Goal: Task Accomplishment & Management: Use online tool/utility

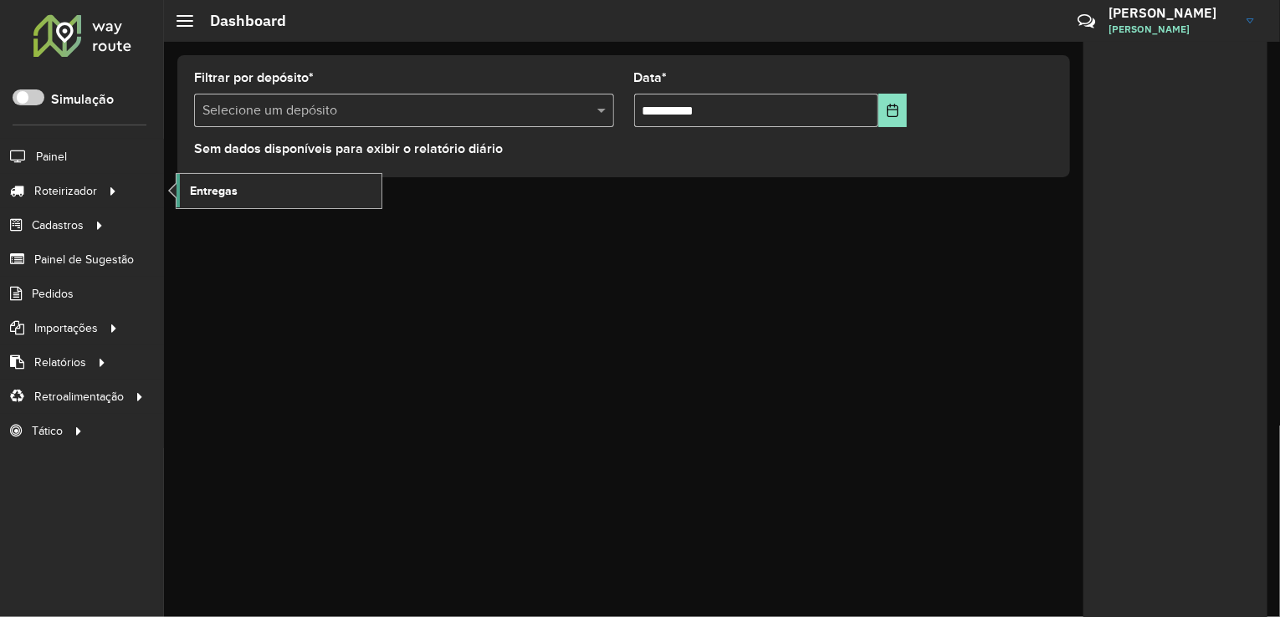
click at [225, 183] on span "Entregas" at bounding box center [214, 191] width 48 height 18
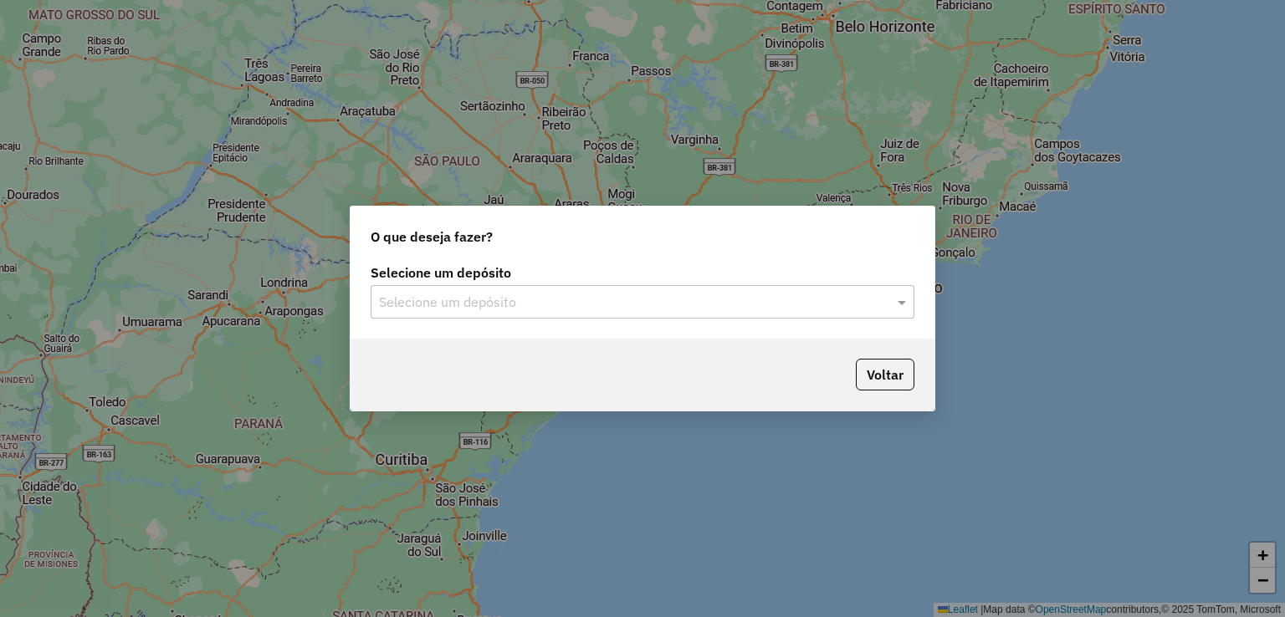
click at [427, 299] on input "text" at bounding box center [626, 303] width 494 height 20
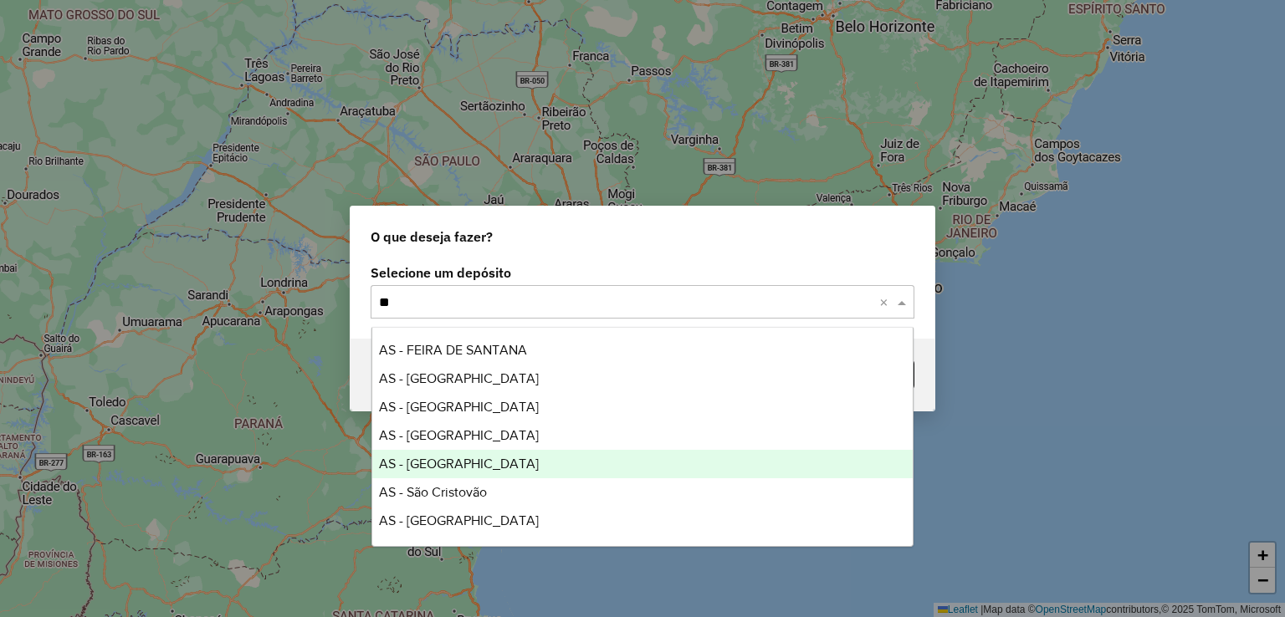
type input "***"
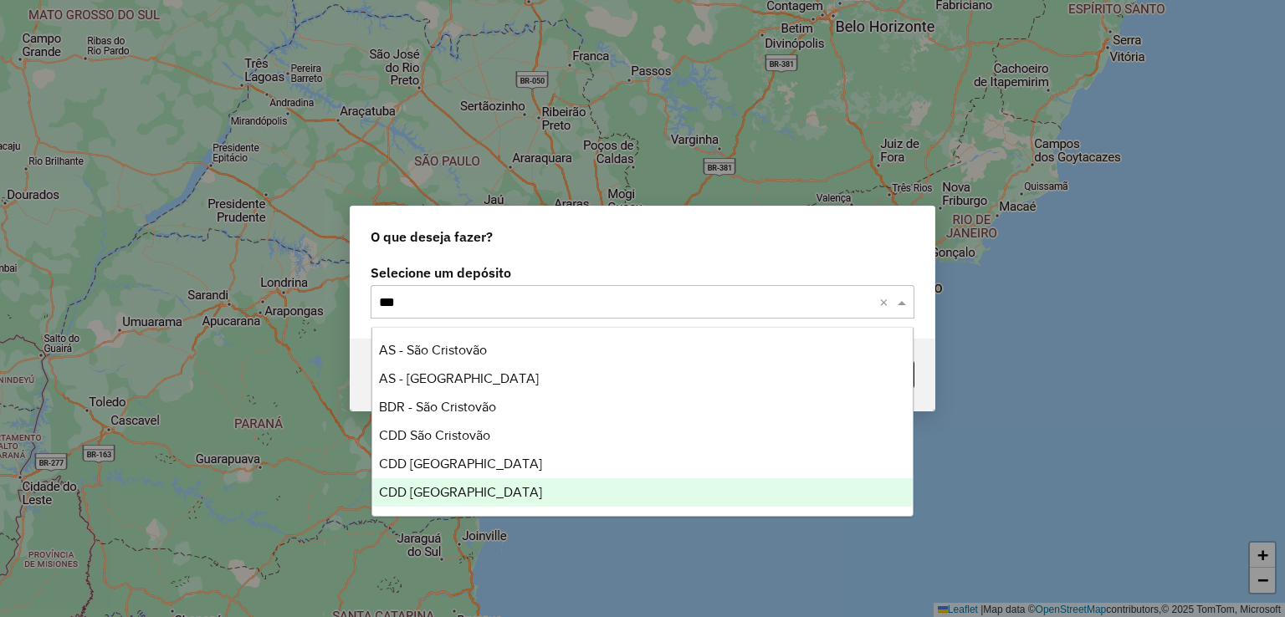
click at [488, 506] on div "CDD [GEOGRAPHIC_DATA]" at bounding box center [642, 492] width 541 height 28
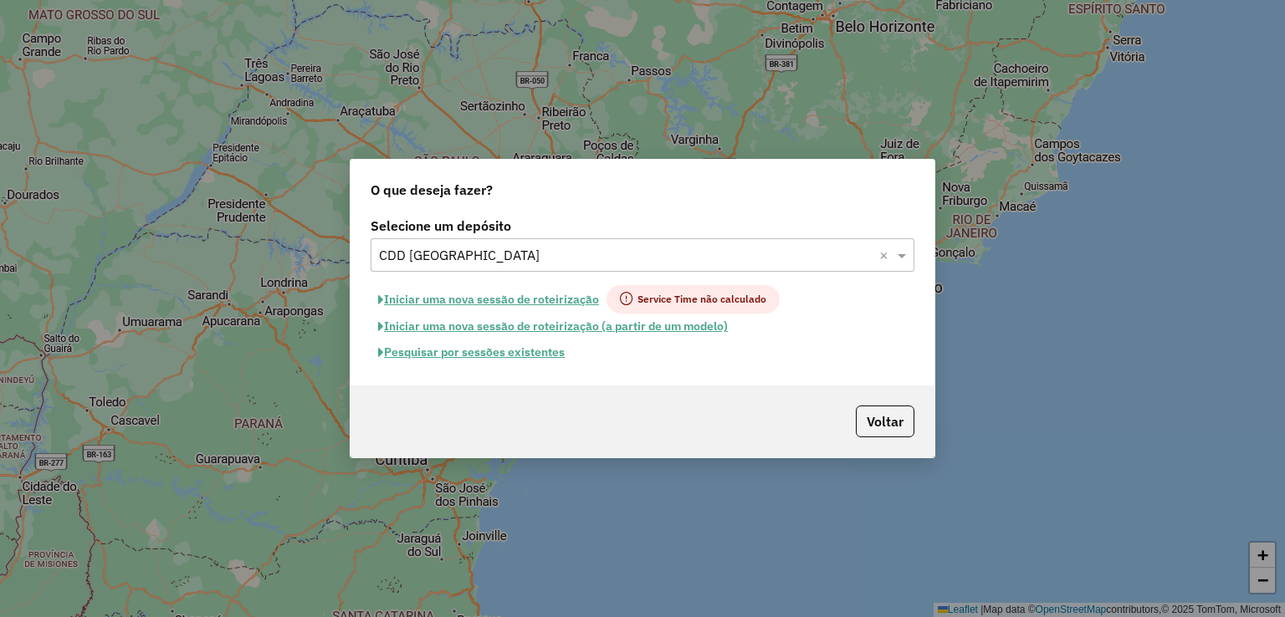
click at [529, 353] on button "Pesquisar por sessões existentes" at bounding box center [472, 353] width 202 height 26
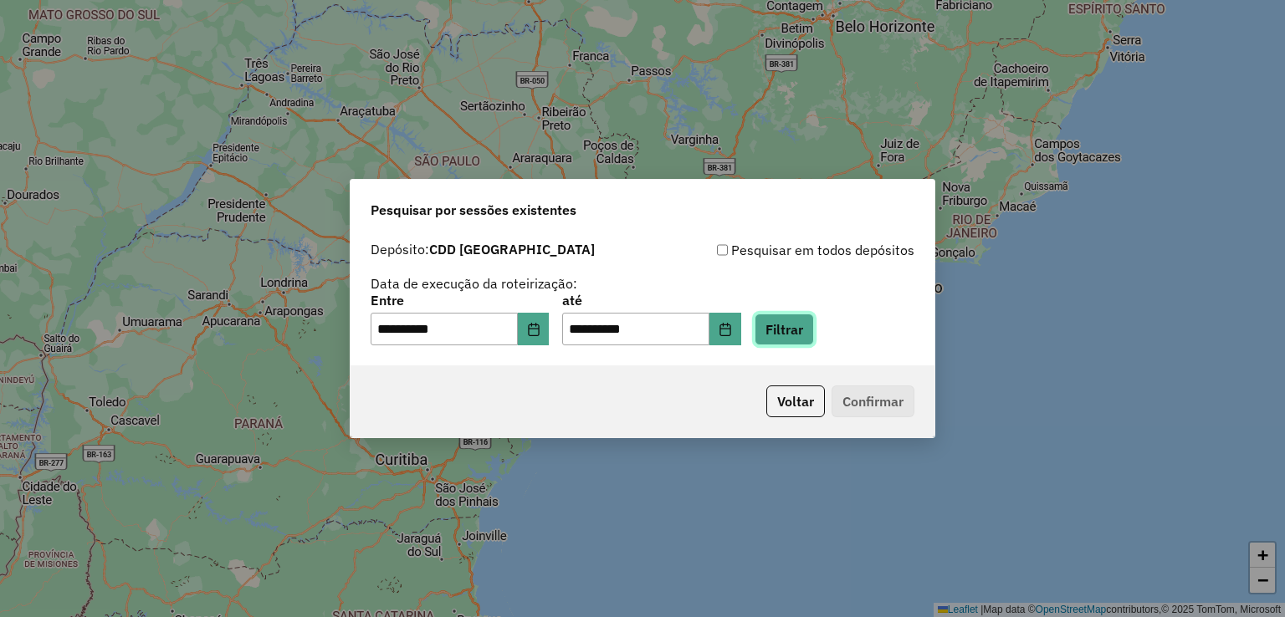
click at [806, 320] on button "Filtrar" at bounding box center [783, 330] width 59 height 32
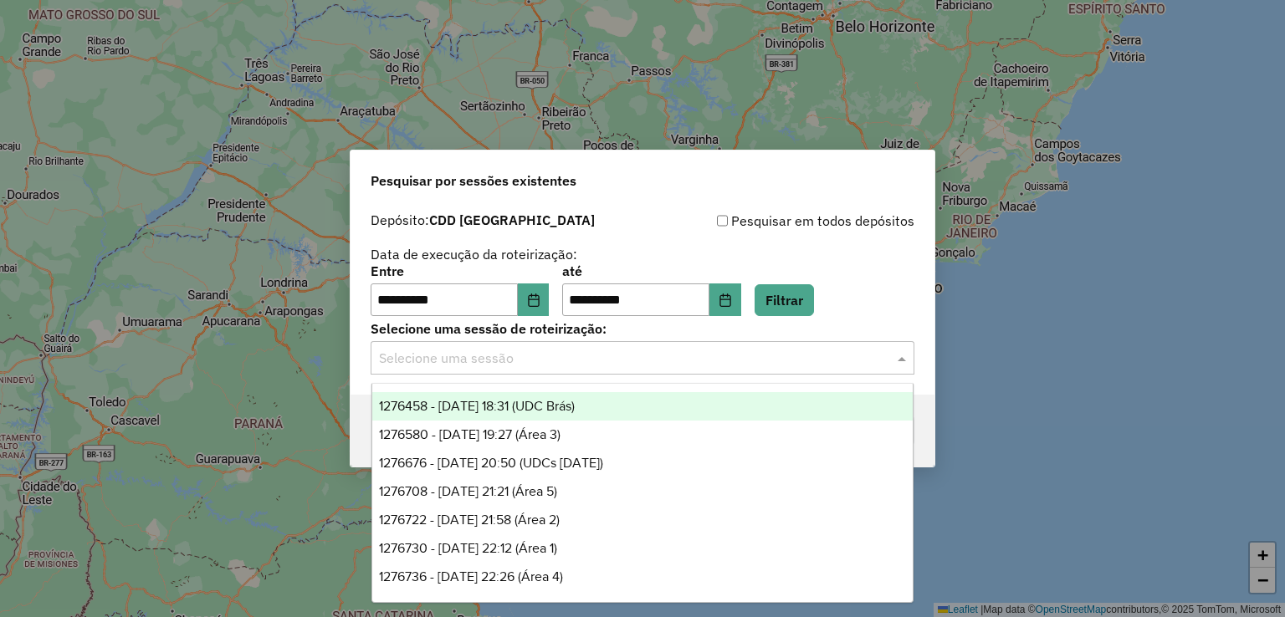
click at [496, 366] on input "text" at bounding box center [626, 359] width 494 height 20
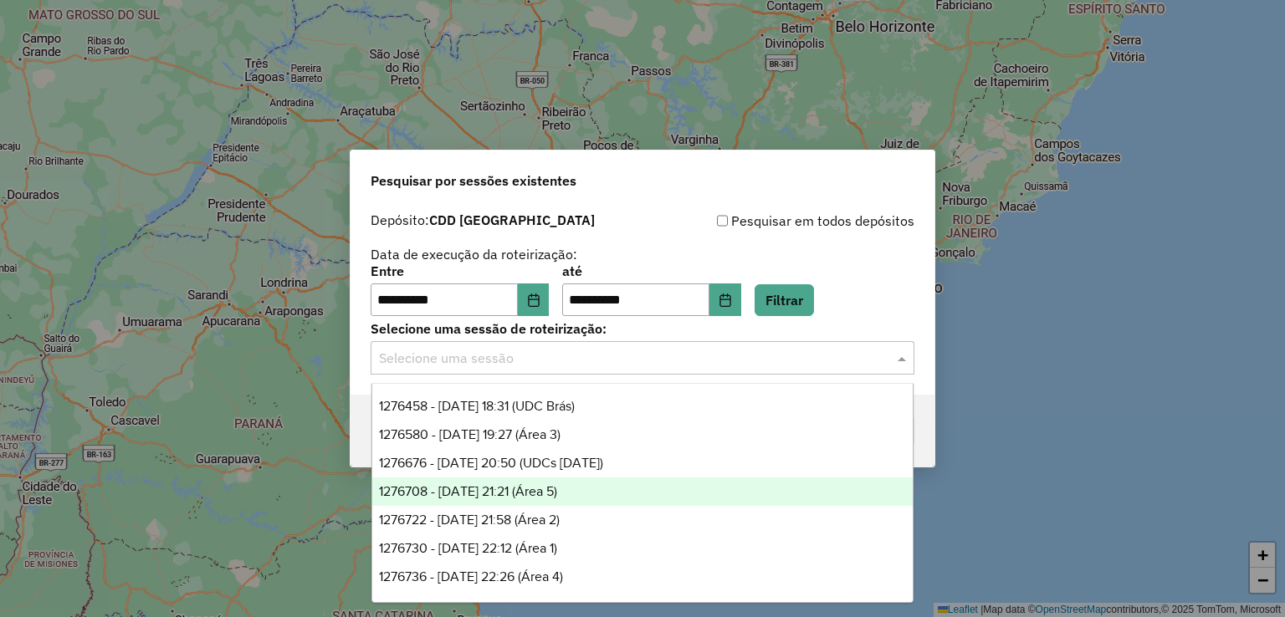
click at [557, 493] on span "1276708 - 16/09/2025 21:21 (Área 5)" at bounding box center [468, 491] width 178 height 14
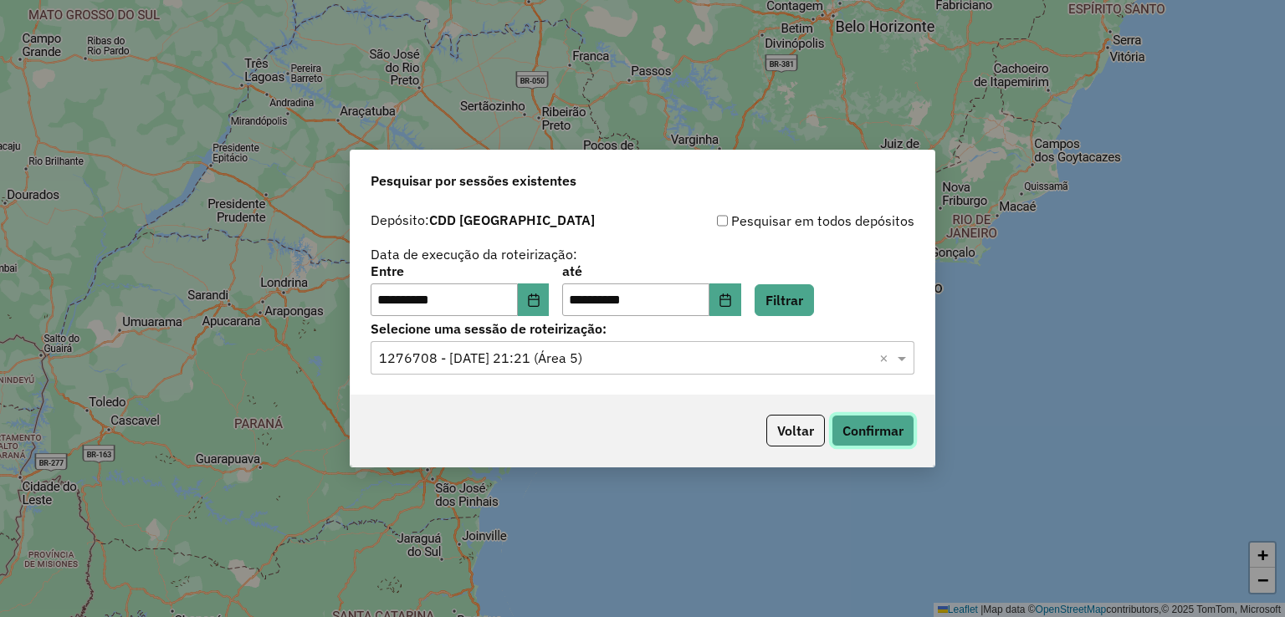
click at [894, 434] on button "Confirmar" at bounding box center [872, 431] width 83 height 32
click at [590, 356] on input "text" at bounding box center [626, 359] width 494 height 20
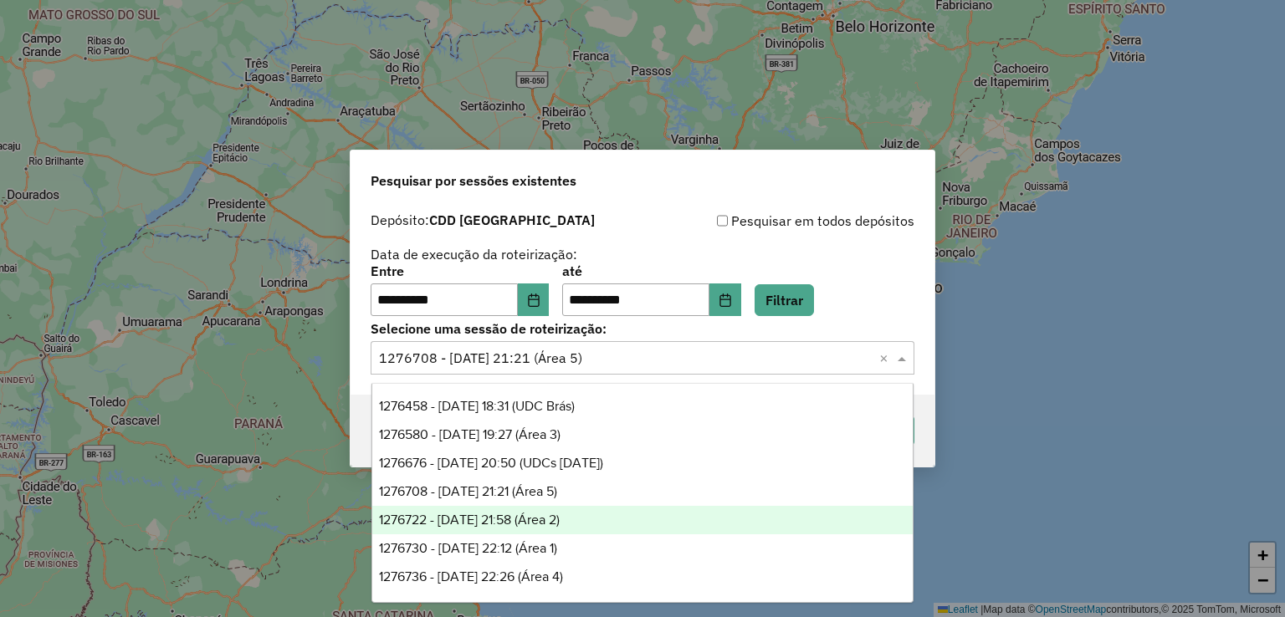
drag, startPoint x: 622, startPoint y: 523, endPoint x: 726, endPoint y: 506, distance: 105.1
click at [622, 522] on div "1276722 - 16/09/2025 21:58 (Área 2)" at bounding box center [642, 520] width 541 height 28
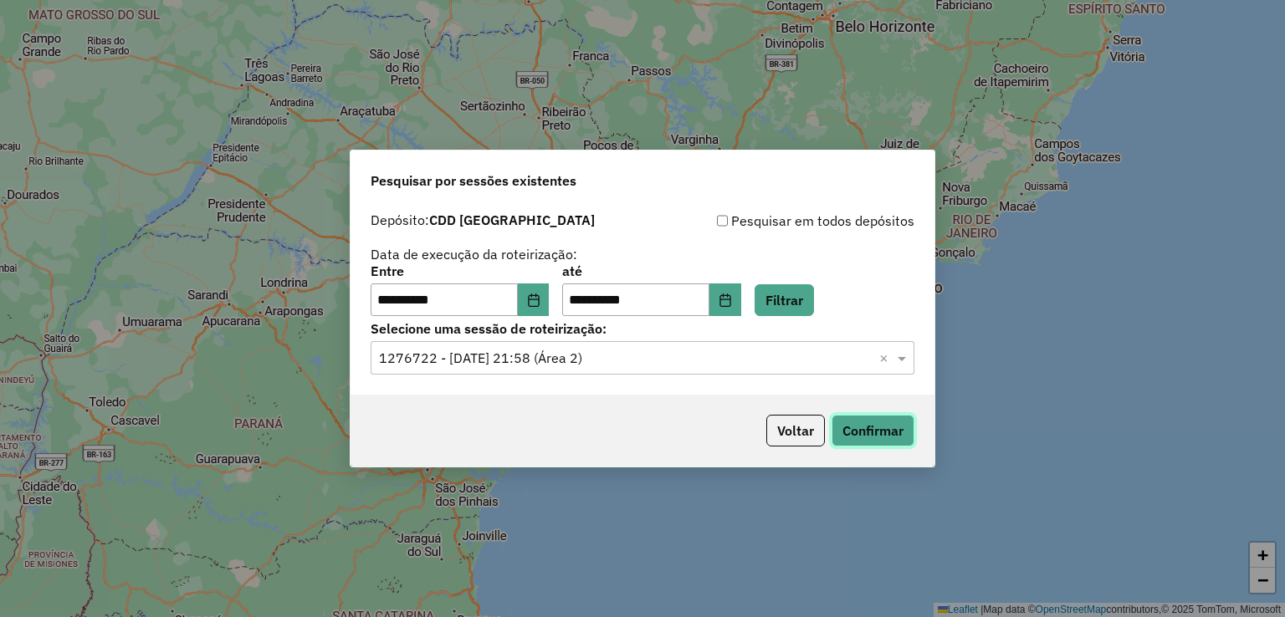
click at [908, 425] on button "Confirmar" at bounding box center [872, 431] width 83 height 32
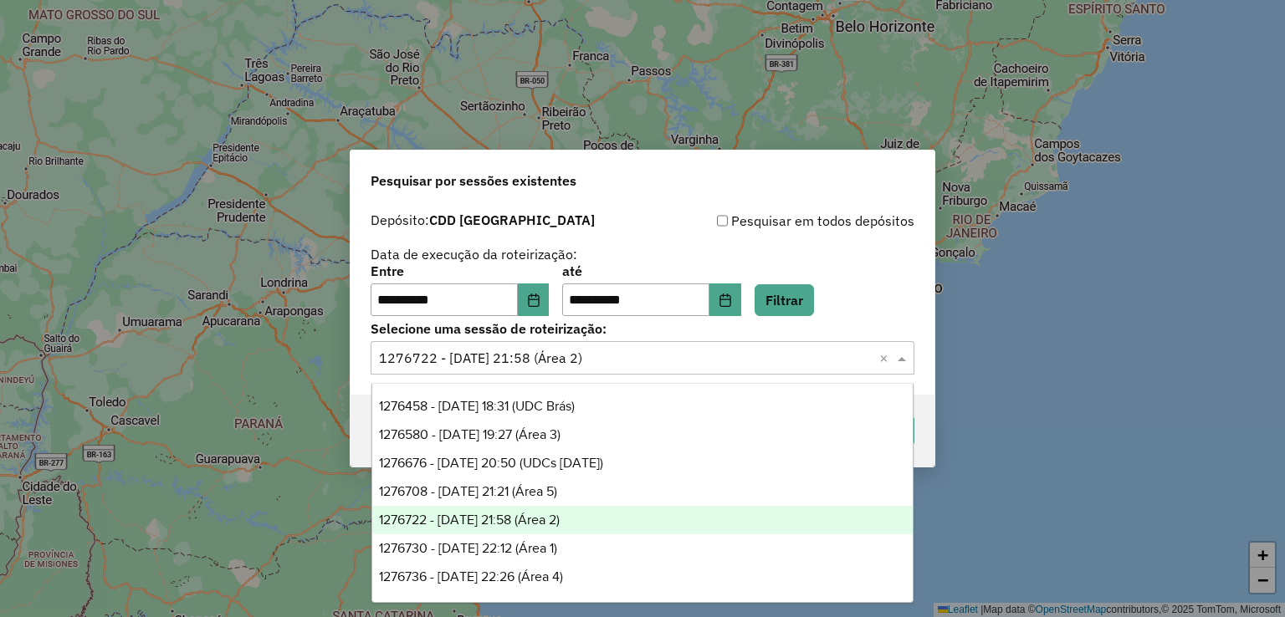
click at [595, 352] on input "text" at bounding box center [626, 359] width 494 height 20
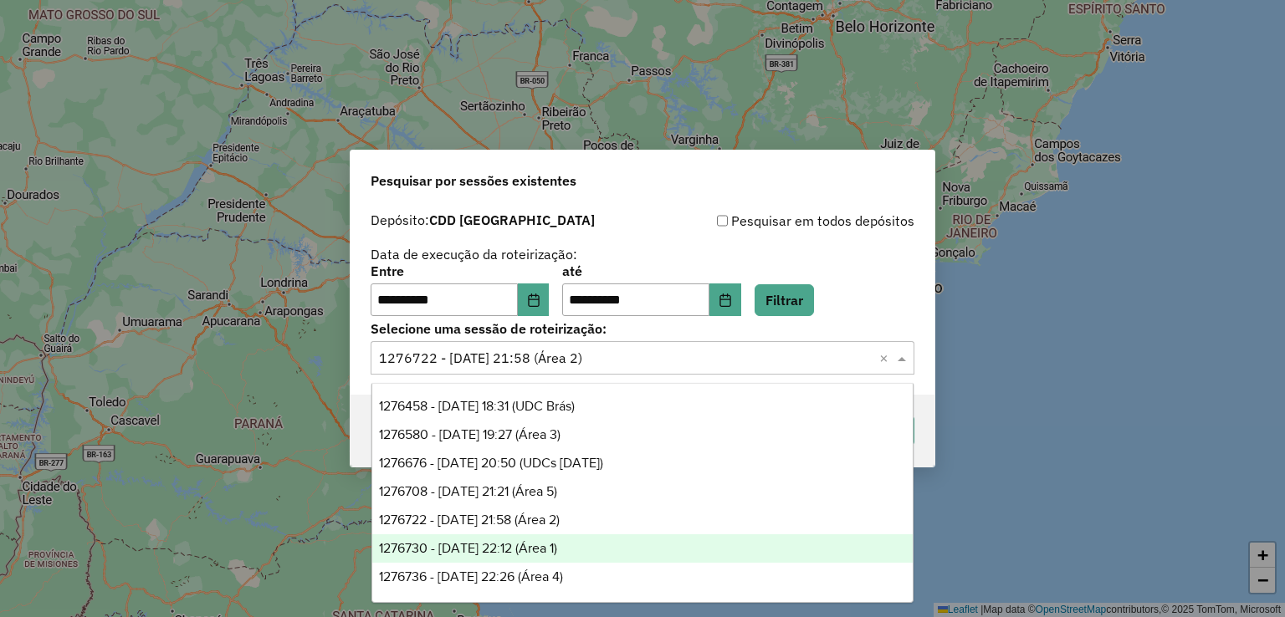
drag, startPoint x: 601, startPoint y: 546, endPoint x: 625, endPoint y: 541, distance: 24.8
click at [601, 545] on div "1276730 - 16/09/2025 22:12 (Área 1)" at bounding box center [642, 549] width 541 height 28
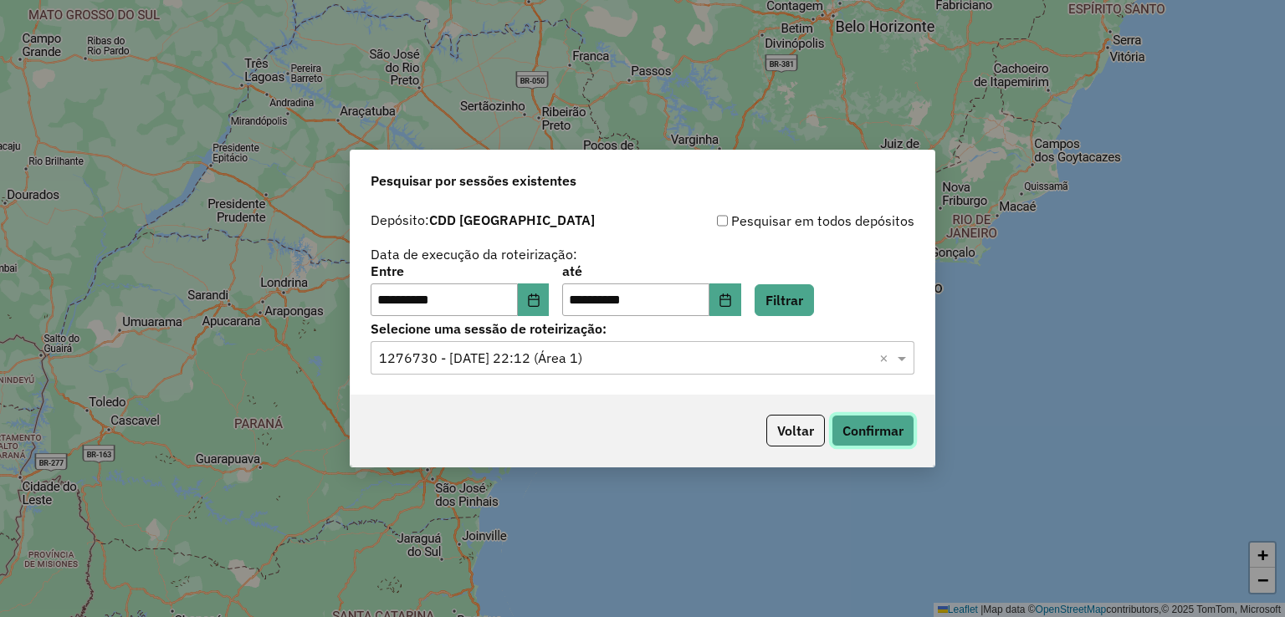
click at [890, 422] on button "Confirmar" at bounding box center [872, 431] width 83 height 32
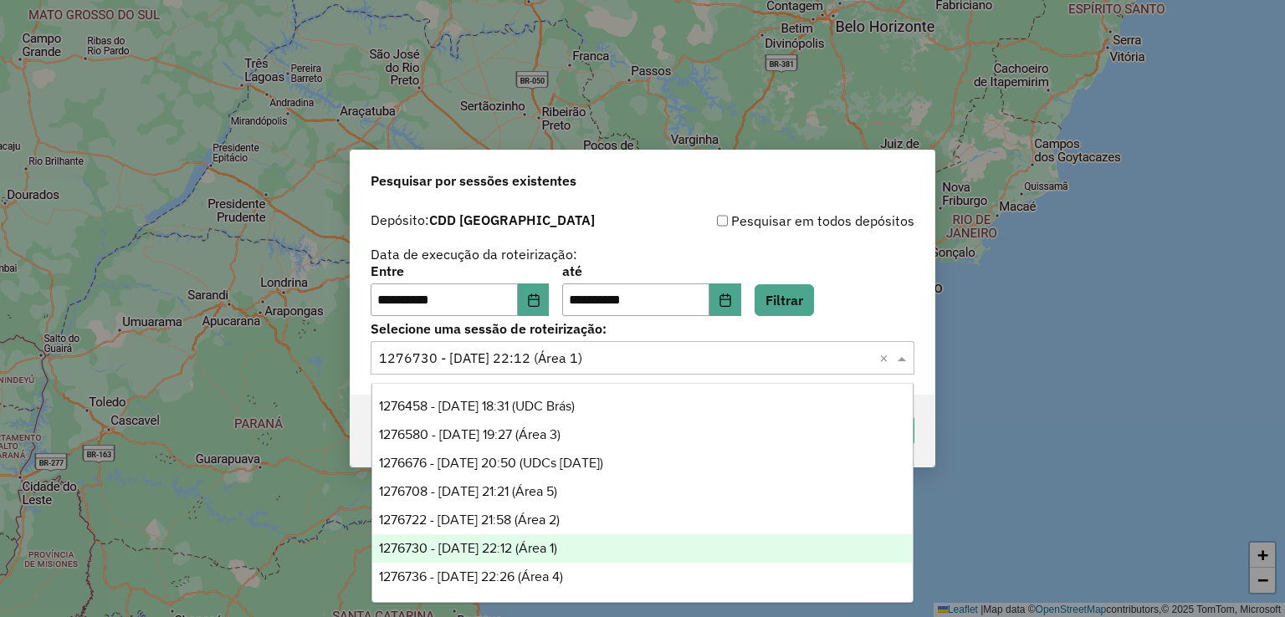
click at [596, 356] on input "text" at bounding box center [626, 359] width 494 height 20
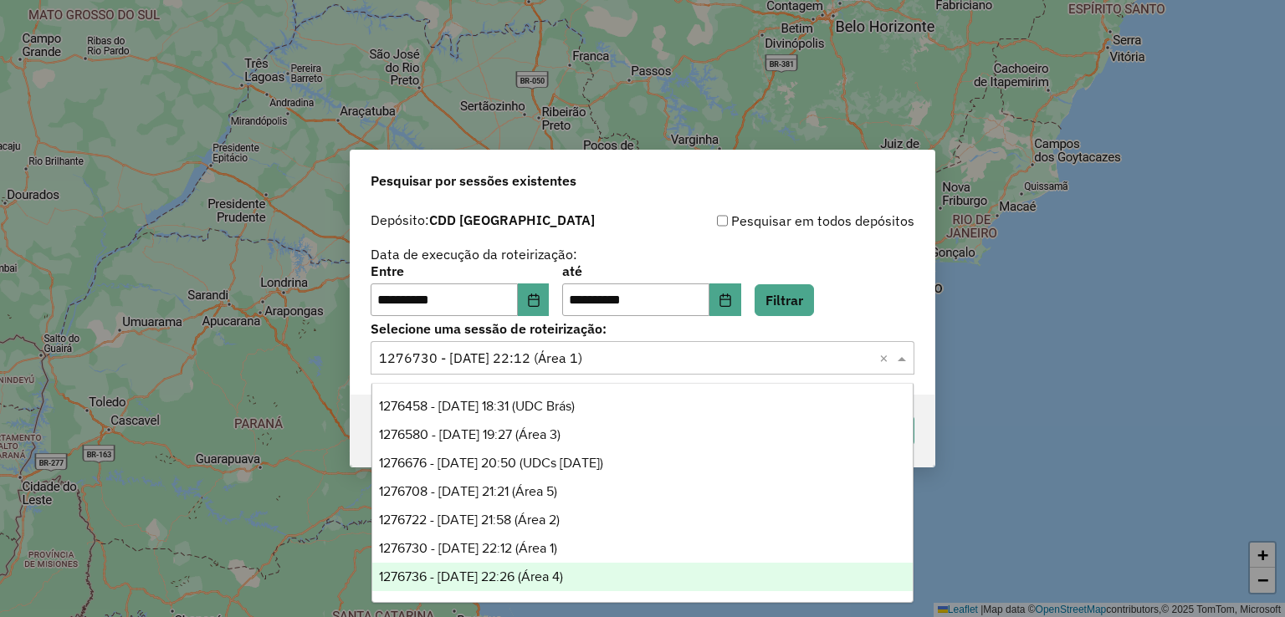
click at [600, 573] on div "1276736 - 16/09/2025 22:26 (Área 4)" at bounding box center [642, 577] width 541 height 28
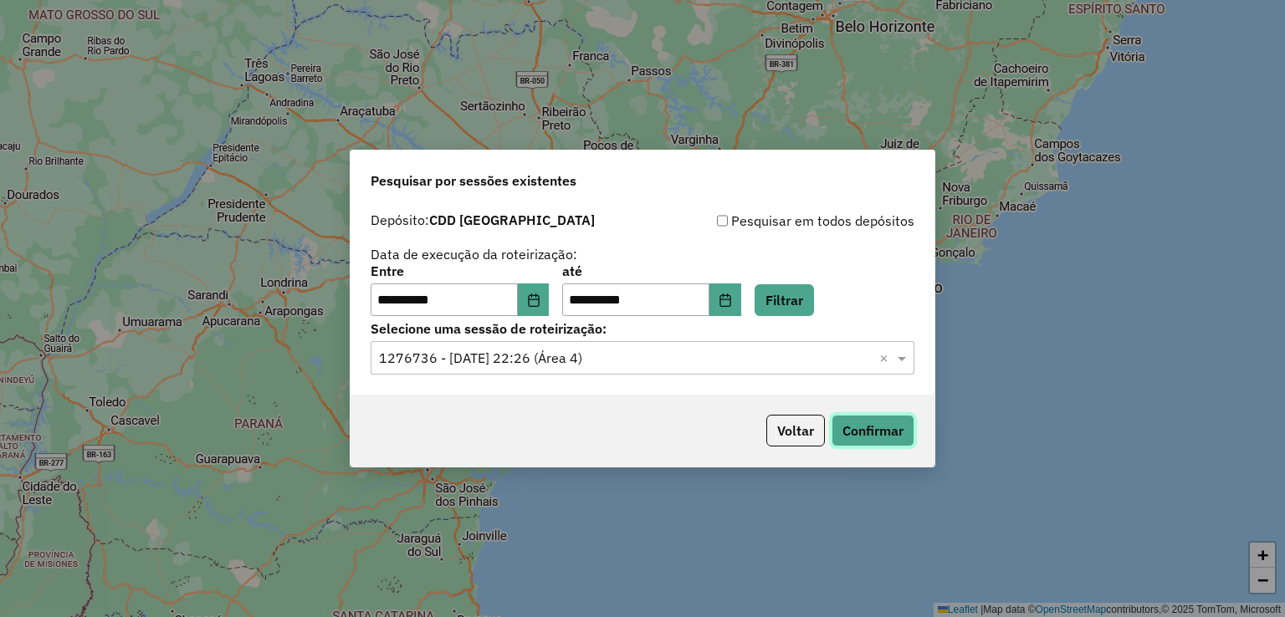
click at [886, 427] on button "Confirmar" at bounding box center [872, 431] width 83 height 32
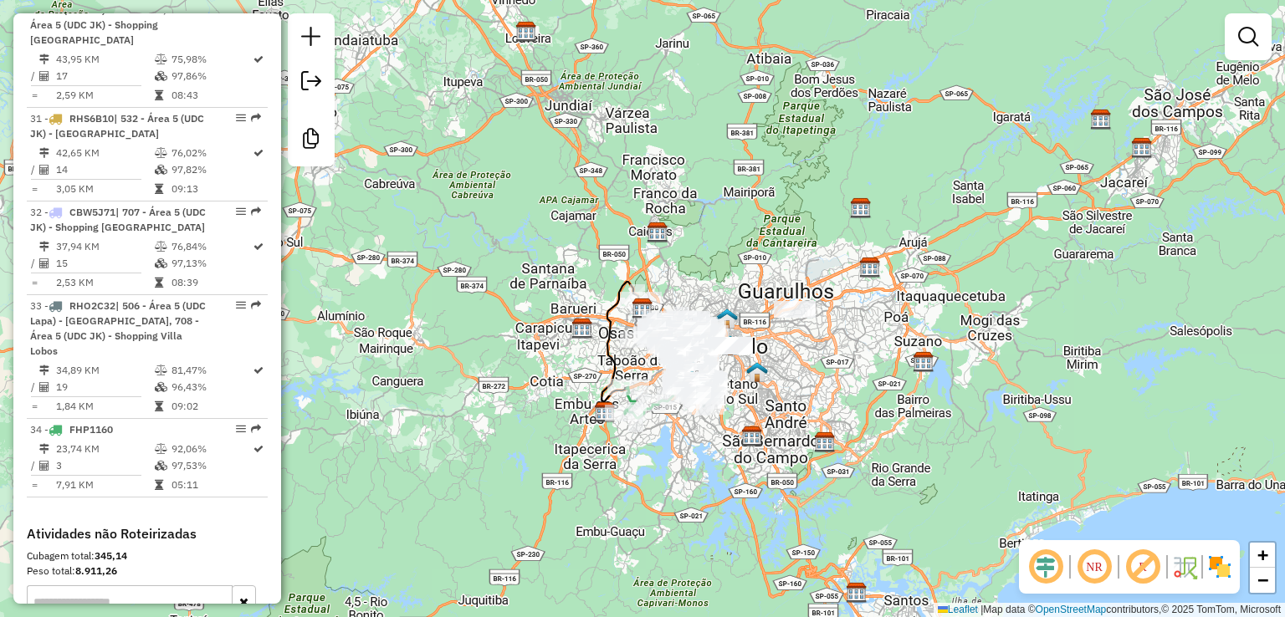
scroll to position [3986, 0]
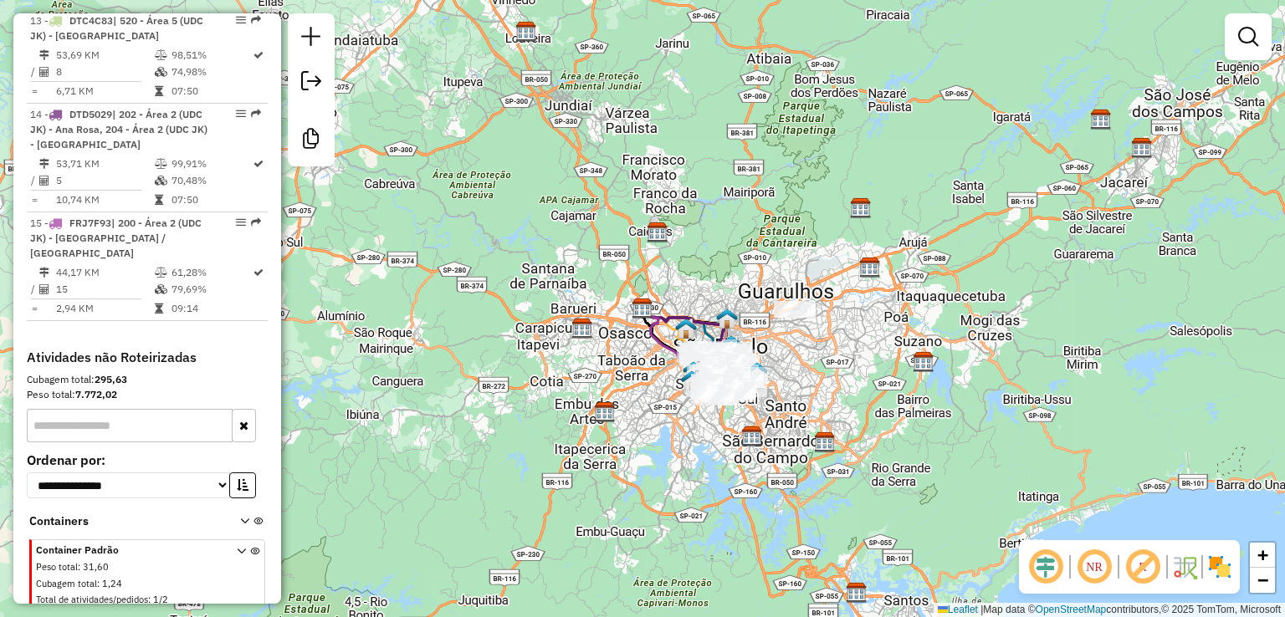
scroll to position [1993, 0]
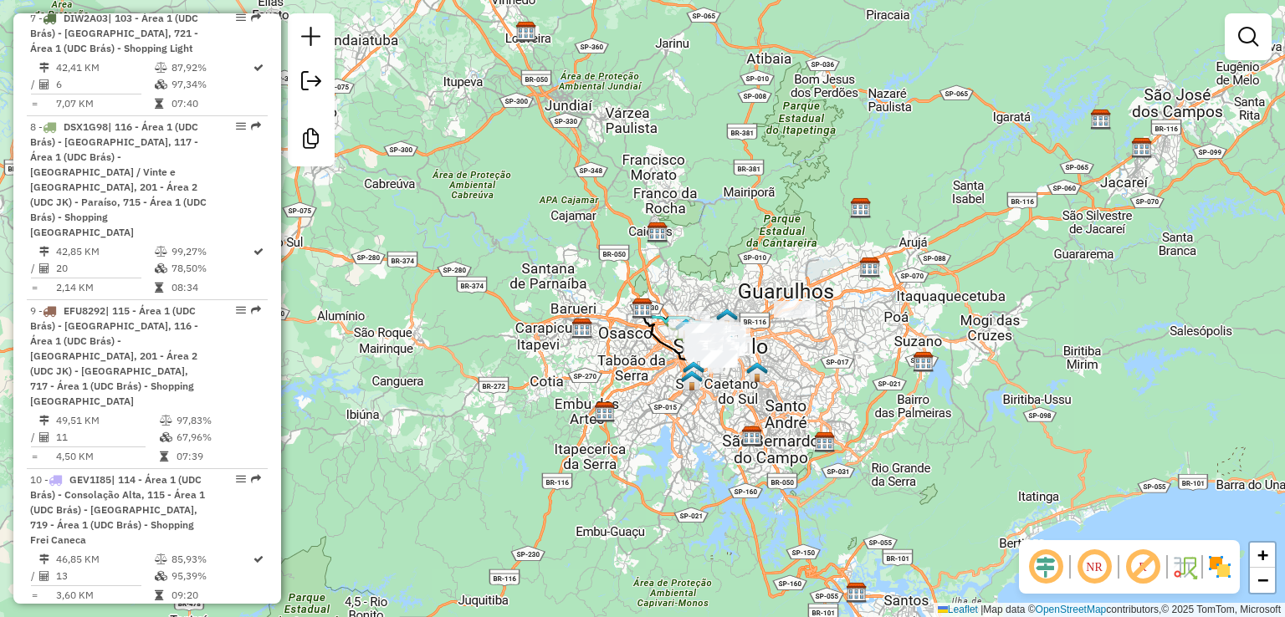
scroll to position [2002, 0]
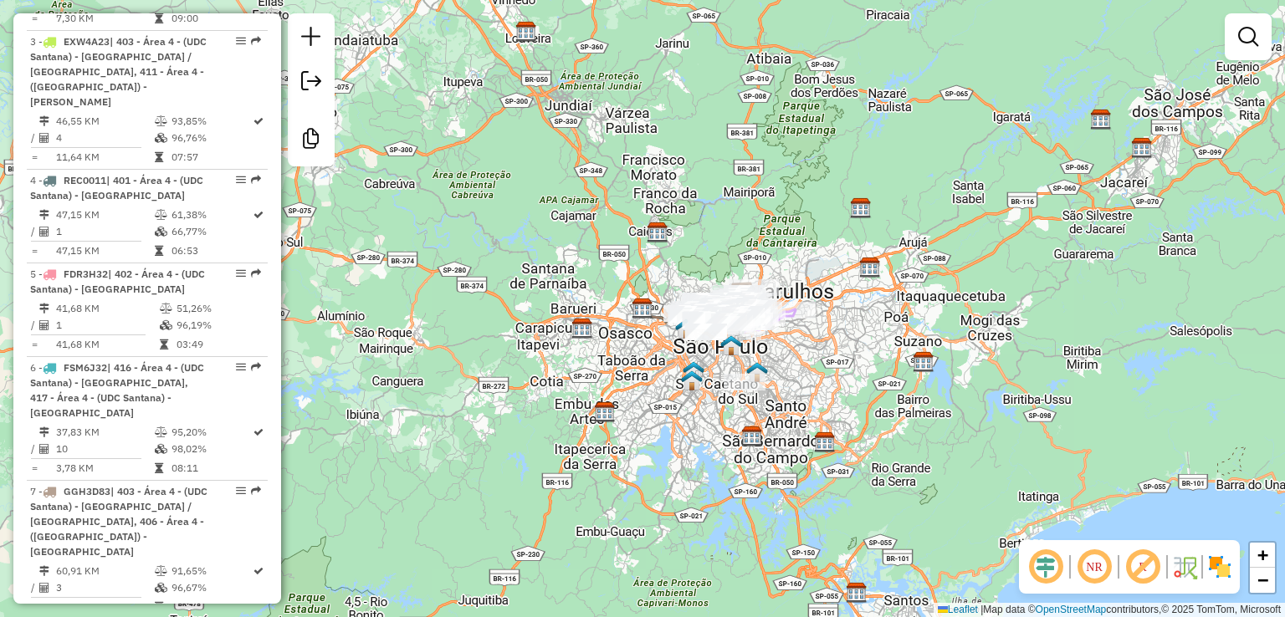
scroll to position [1206, 0]
